Goal: Navigation & Orientation: Go to known website

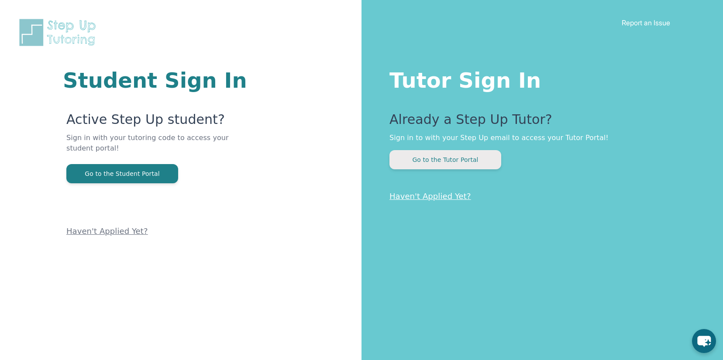
click at [476, 159] on button "Go to the Tutor Portal" at bounding box center [446, 159] width 112 height 19
click at [483, 161] on button "Go to the Tutor Portal" at bounding box center [446, 159] width 112 height 19
click at [448, 163] on button "Go to the Tutor Portal" at bounding box center [446, 159] width 112 height 19
